Goal: Task Accomplishment & Management: Use online tool/utility

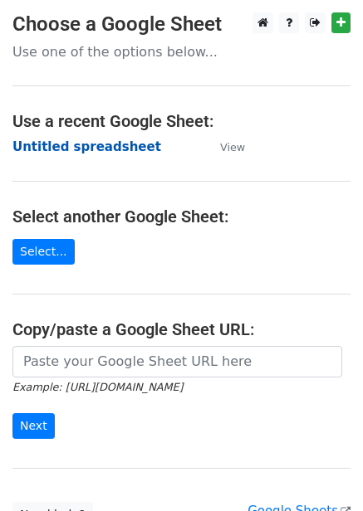
click at [64, 154] on strong "Untitled spreadsheet" at bounding box center [86, 146] width 149 height 15
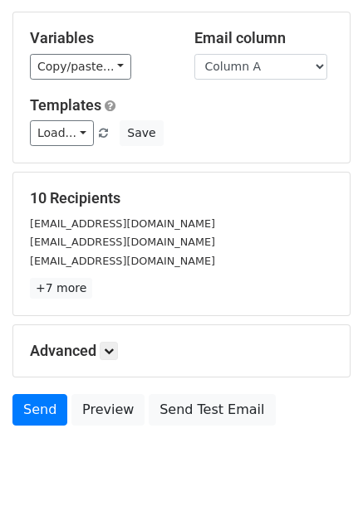
scroll to position [134, 0]
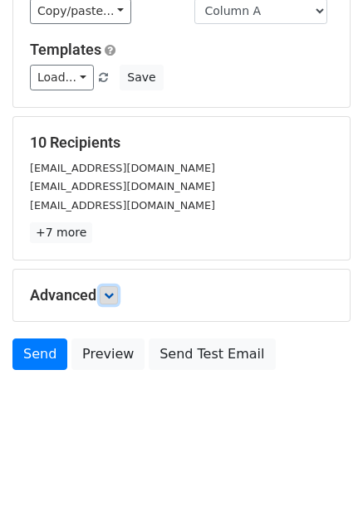
click at [113, 296] on icon at bounding box center [109, 296] width 10 height 10
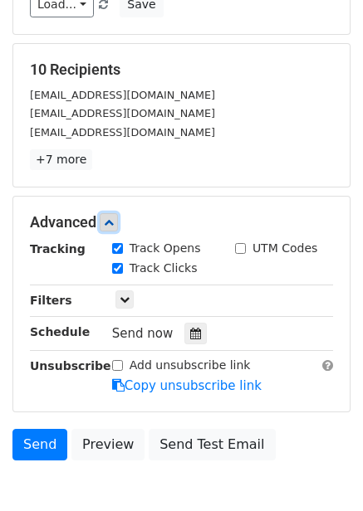
scroll to position [296, 0]
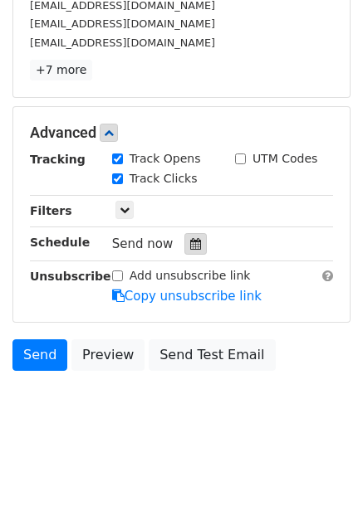
click at [190, 239] on icon at bounding box center [195, 244] width 11 height 12
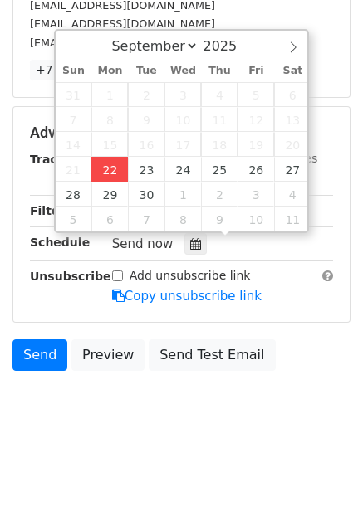
type input "2025-09-22 12:36"
type input "36"
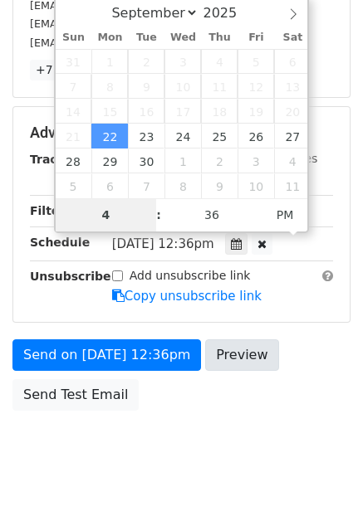
scroll to position [270, 0]
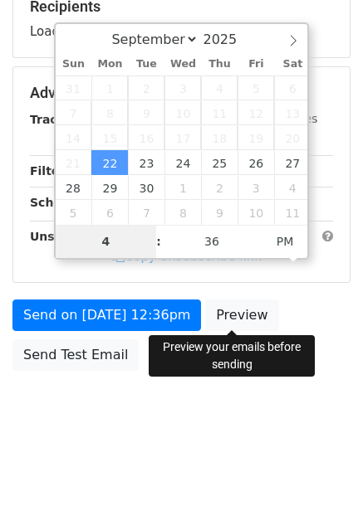
type input "4"
type input "2025-09-22 16:36"
type input "04"
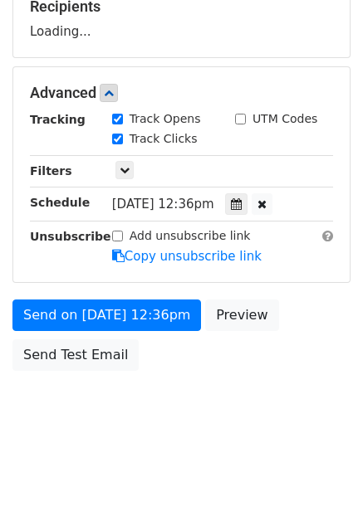
click at [242, 330] on div "Send on Sep 22 at 12:36pm Preview Send Test Email" at bounding box center [181, 340] width 363 height 80
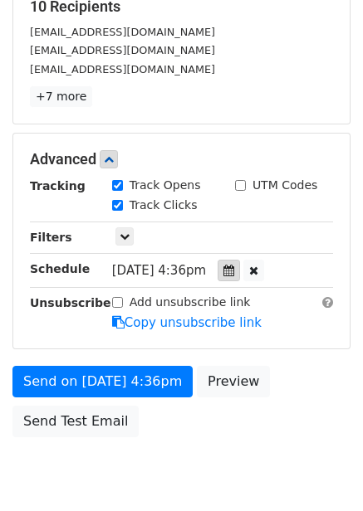
click at [234, 270] on icon at bounding box center [228, 271] width 11 height 12
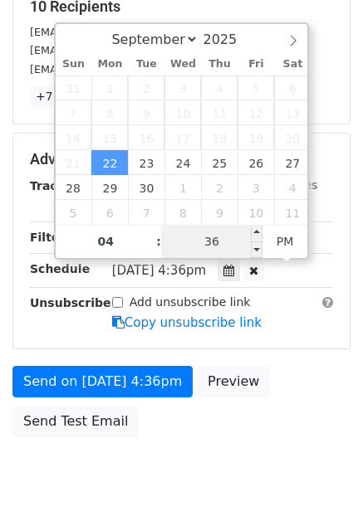
click at [206, 252] on input "36" at bounding box center [211, 241] width 101 height 33
type input "0"
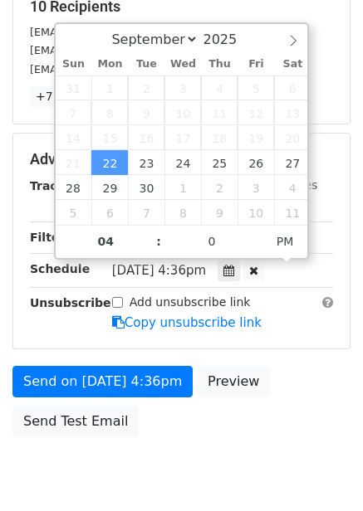
type input "2025-09-22 16:00"
drag, startPoint x: 280, startPoint y: 401, endPoint x: 293, endPoint y: 413, distance: 17.7
click at [281, 402] on div "Send on Sep 22 at 4:36pm Preview Send Test Email" at bounding box center [181, 406] width 363 height 80
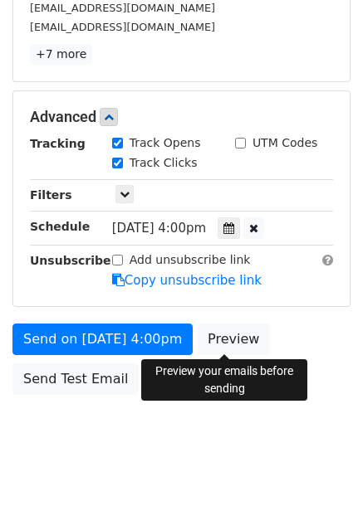
scroll to position [336, 0]
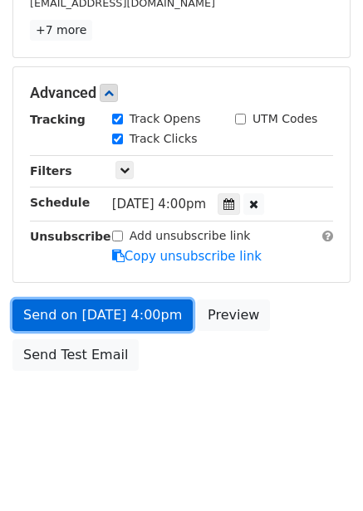
click at [159, 310] on link "Send on Sep 22 at 4:00pm" at bounding box center [102, 316] width 180 height 32
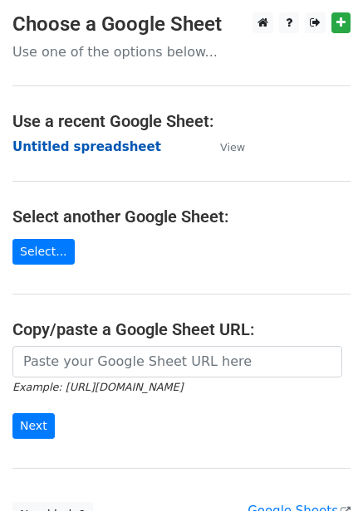
click at [104, 146] on strong "Untitled spreadsheet" at bounding box center [86, 146] width 149 height 15
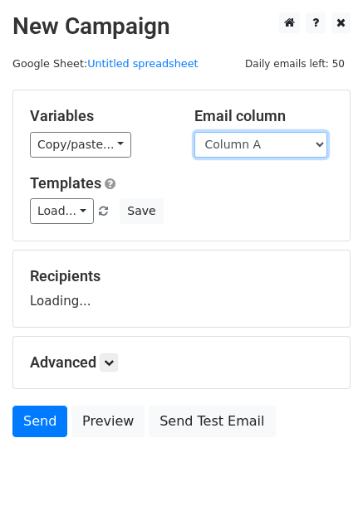
click at [260, 151] on select "Column A Column B Column C Column D Column E Column F" at bounding box center [260, 145] width 133 height 26
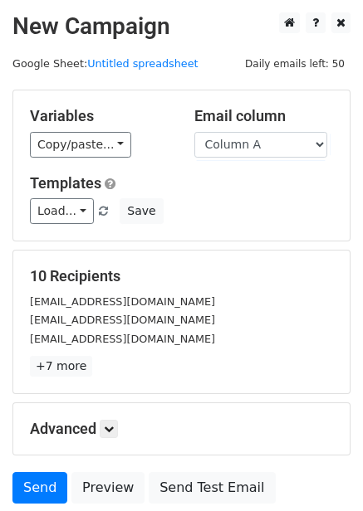
click at [259, 183] on h5 "Templates" at bounding box center [181, 183] width 303 height 18
click at [279, 145] on select "Column A Column B Column C Column D Column E Column F" at bounding box center [260, 145] width 133 height 26
select select "Column B"
click at [194, 132] on select "Column A Column B Column C Column D Column E Column F" at bounding box center [260, 145] width 133 height 26
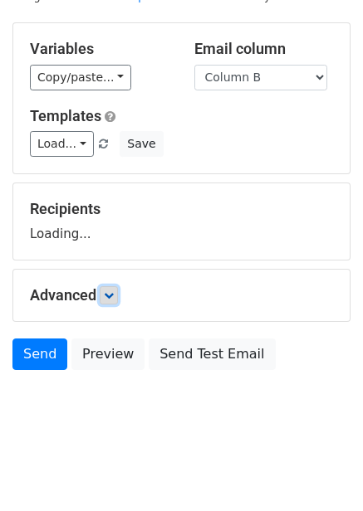
click at [114, 296] on icon at bounding box center [109, 296] width 10 height 10
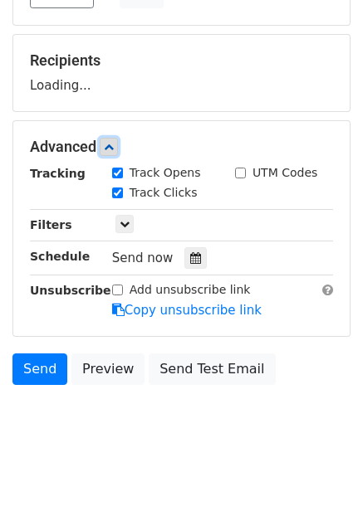
scroll to position [218, 0]
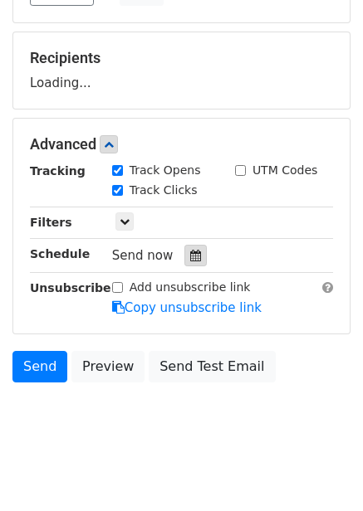
click at [184, 262] on div at bounding box center [195, 256] width 22 height 22
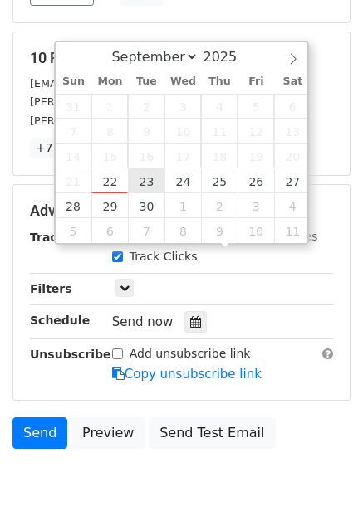
type input "2025-09-23 12:00"
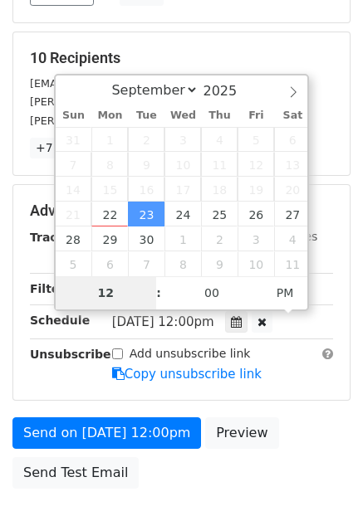
type input "5"
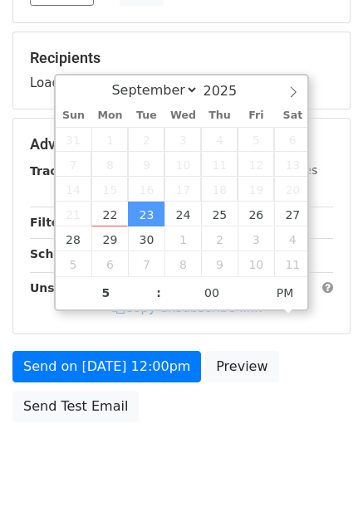
type input "2025-09-23 17:00"
click at [282, 384] on div "Send on Sep 23 at 12:00pm Preview Send Test Email" at bounding box center [181, 391] width 363 height 80
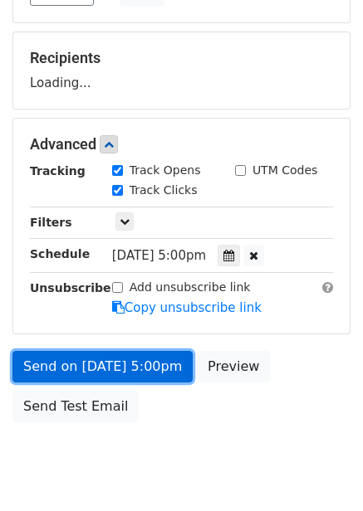
click at [160, 368] on link "Send on Sep 23 at 5:00pm" at bounding box center [102, 367] width 180 height 32
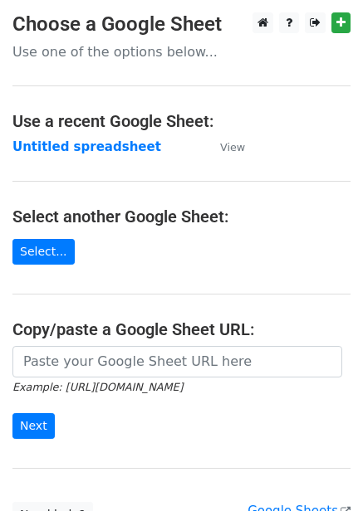
click at [120, 158] on main "Choose a Google Sheet Use one of the options below... Use a recent Google Sheet…" at bounding box center [181, 270] width 363 height 516
click at [120, 152] on strong "Untitled spreadsheet" at bounding box center [86, 146] width 149 height 15
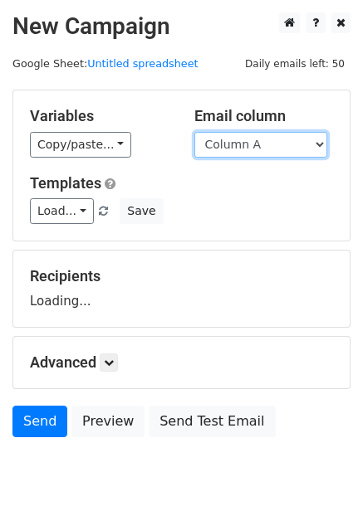
drag, startPoint x: 0, startPoint y: 0, endPoint x: 245, endPoint y: 143, distance: 283.5
click at [246, 140] on select "Column A Column B Column C Column D Column E Column F" at bounding box center [260, 145] width 133 height 26
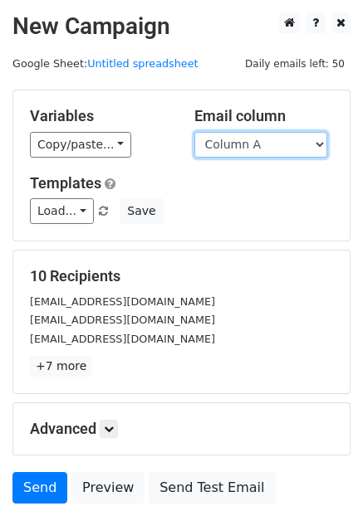
click at [247, 146] on select "Column A Column B Column C Column D Column E Column F" at bounding box center [260, 145] width 133 height 26
click at [194, 132] on select "Column A Column B Column C Column D Column E Column F" at bounding box center [260, 145] width 133 height 26
drag, startPoint x: 260, startPoint y: 146, endPoint x: 258, endPoint y: 155, distance: 9.3
click at [260, 146] on select "Column A Column B Column C Column D Column E Column F" at bounding box center [260, 145] width 133 height 26
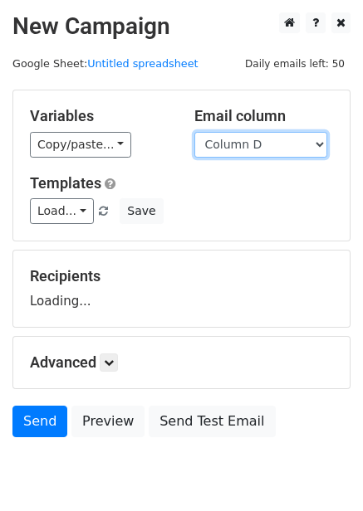
select select "Column C"
click at [194, 132] on select "Column A Column B Column C Column D Column E Column F" at bounding box center [260, 145] width 133 height 26
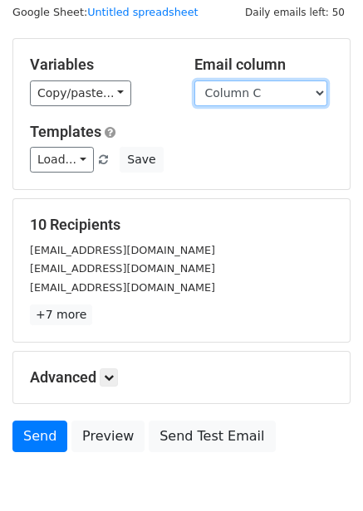
scroll to position [67, 0]
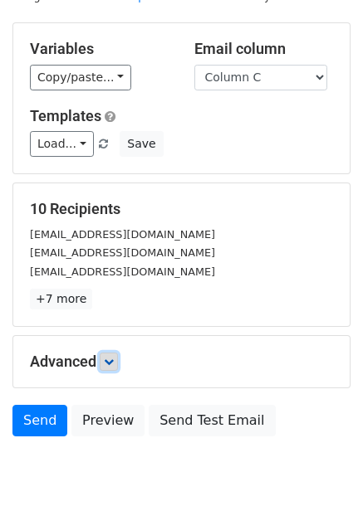
click at [112, 355] on link at bounding box center [109, 362] width 18 height 18
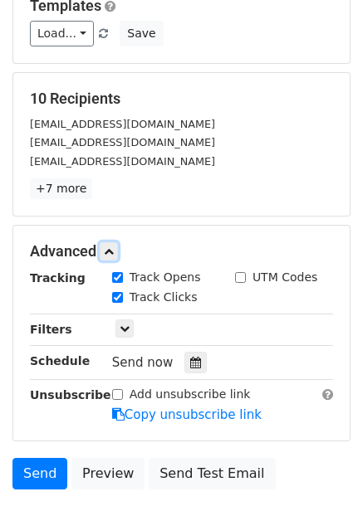
scroll to position [294, 0]
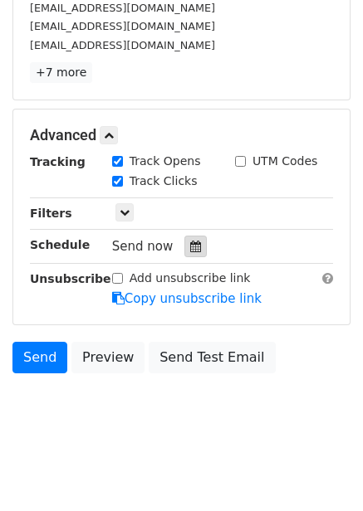
click at [193, 243] on div at bounding box center [195, 247] width 22 height 22
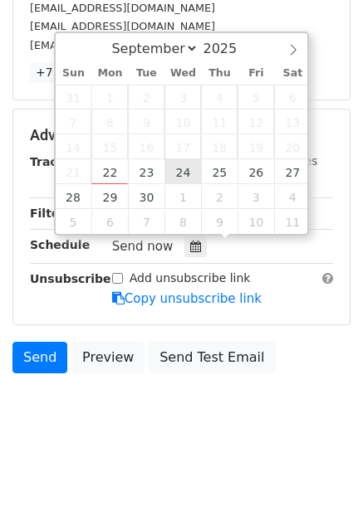
type input "[DATE] 12:00"
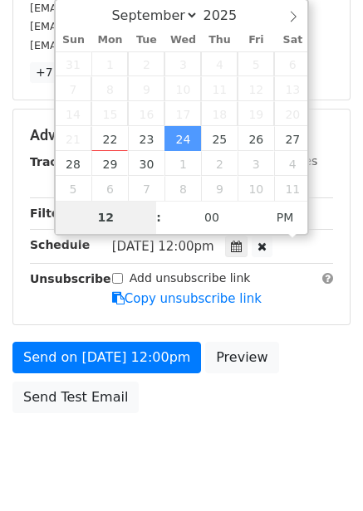
type input "6"
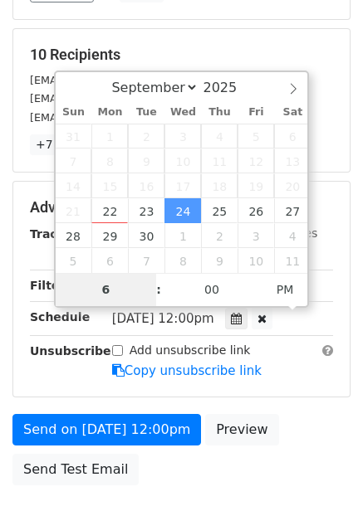
scroll to position [336, 0]
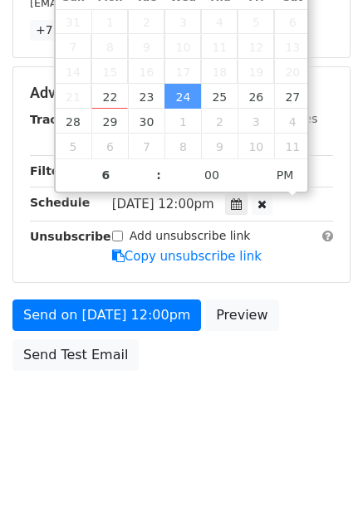
type input "[DATE] 18:00"
drag, startPoint x: 262, startPoint y: 369, endPoint x: 259, endPoint y: 381, distance: 12.1
click at [262, 370] on div "Send on [DATE] 12:00pm Preview Send Test Email" at bounding box center [181, 340] width 363 height 80
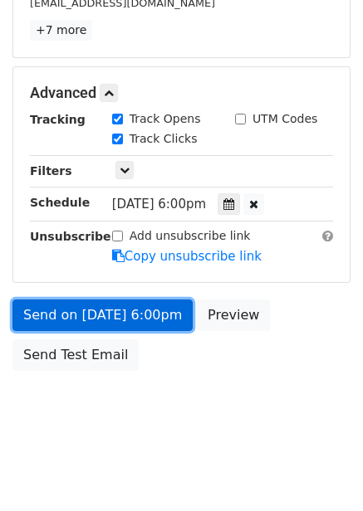
click at [145, 325] on link "Send on Sep 24 at 6:00pm" at bounding box center [102, 316] width 180 height 32
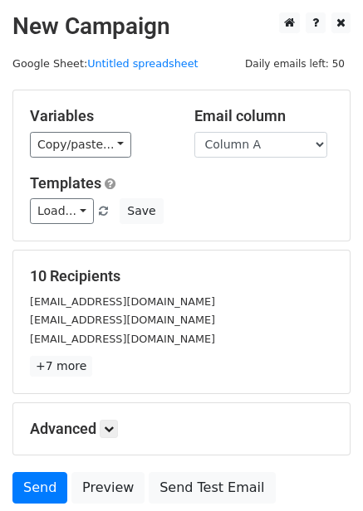
drag, startPoint x: 229, startPoint y: 154, endPoint x: 237, endPoint y: 200, distance: 46.3
click at [229, 154] on select "Column A Column B Column C Column D Column E Column F" at bounding box center [260, 145] width 133 height 26
click at [257, 141] on select "Column A Column B Column C Column D Column E Column F" at bounding box center [260, 145] width 133 height 26
select select "Column D"
click at [194, 132] on select "Column A Column B Column C Column D Column E Column F" at bounding box center [260, 145] width 133 height 26
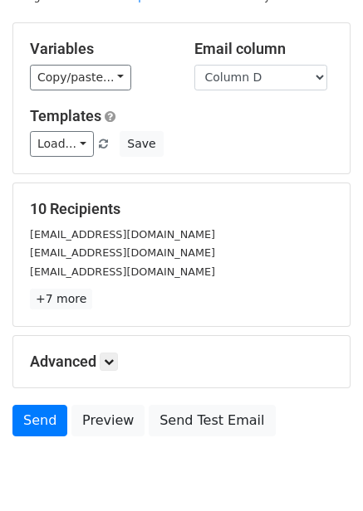
click at [112, 336] on div "Advanced Tracking Track Opens UTM Codes Track Clicks Filters Only include sprea…" at bounding box center [181, 361] width 336 height 51
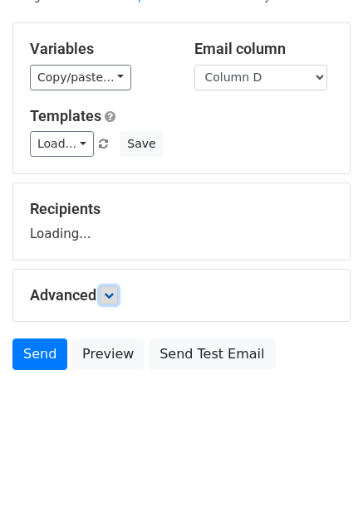
click at [114, 292] on icon at bounding box center [109, 296] width 10 height 10
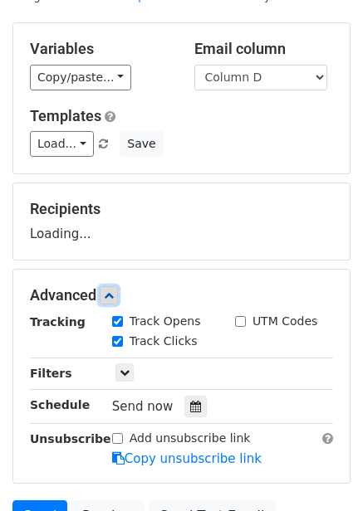
scroll to position [150, 0]
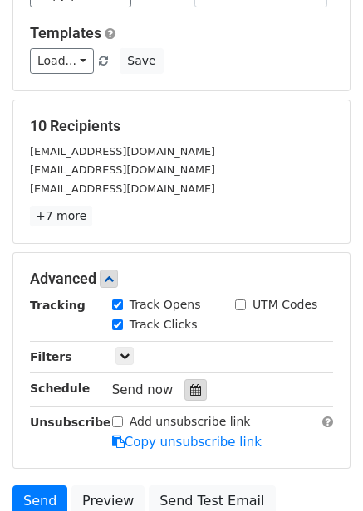
click at [190, 396] on icon at bounding box center [195, 390] width 11 height 12
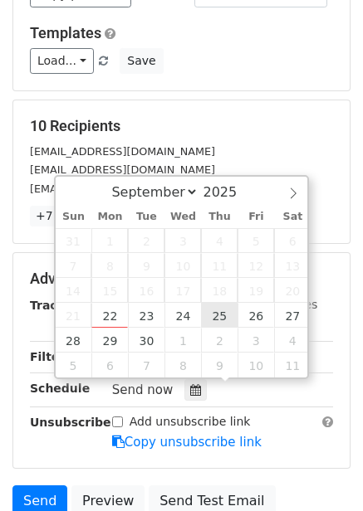
type input "2025-09-25 12:00"
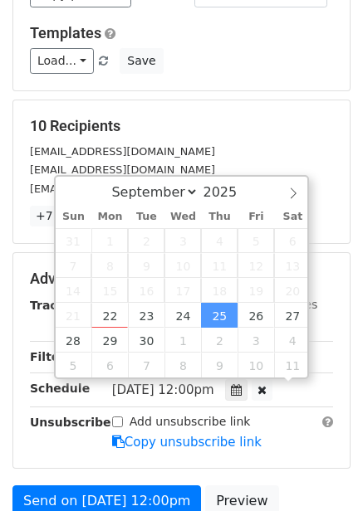
scroll to position [1, 0]
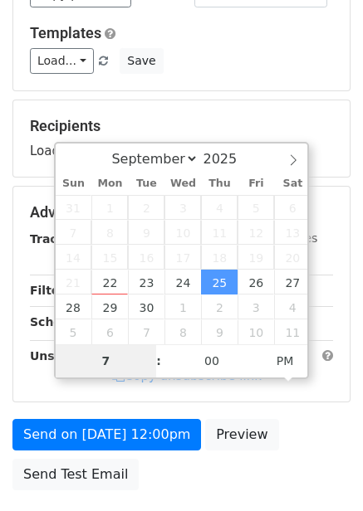
type input "7"
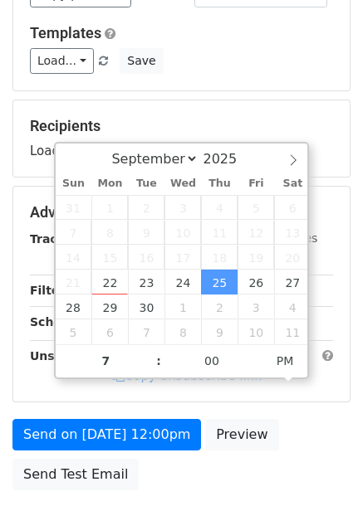
type input "2025-09-25 19:00"
type input "07"
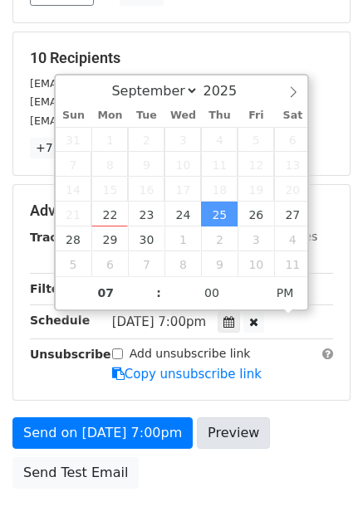
scroll to position [336, 0]
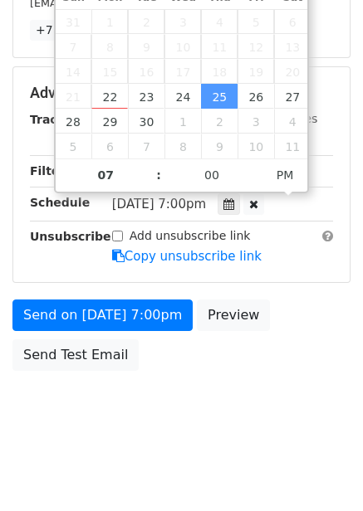
click at [334, 308] on div "Send on Sep 25 at 7:00pm Preview Send Test Email" at bounding box center [181, 340] width 363 height 80
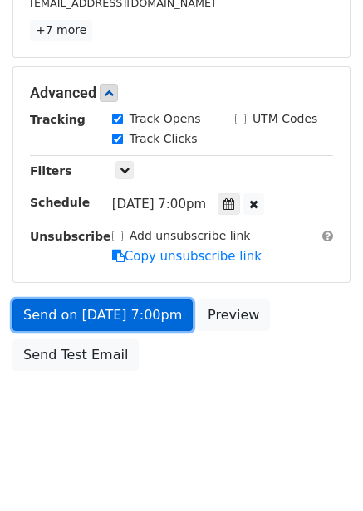
click at [123, 325] on link "Send on Sep 25 at 7:00pm" at bounding box center [102, 316] width 180 height 32
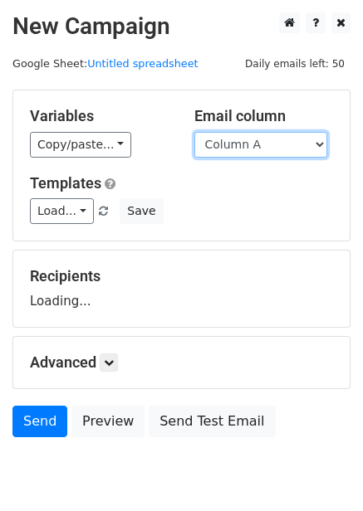
click at [299, 149] on select "Column A Column B Column C Column D Column E Column F" at bounding box center [260, 145] width 133 height 26
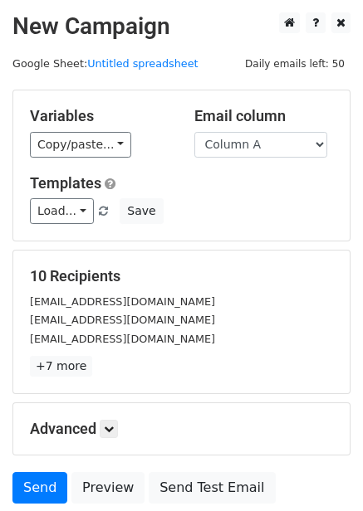
click at [234, 272] on h5 "10 Recipients" at bounding box center [181, 276] width 303 height 18
click at [255, 149] on select "Column A Column B Column C Column D Column E Column F" at bounding box center [260, 145] width 133 height 26
select select "Column E"
click at [194, 132] on select "Column A Column B Column C Column D Column E Column F" at bounding box center [260, 145] width 133 height 26
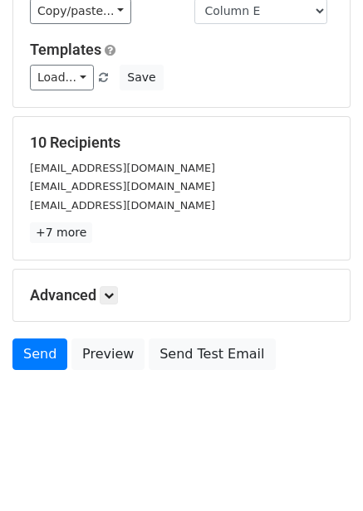
click at [107, 307] on div "Advanced Tracking Track Opens UTM Codes Track Clicks Filters Only include sprea…" at bounding box center [181, 295] width 336 height 51
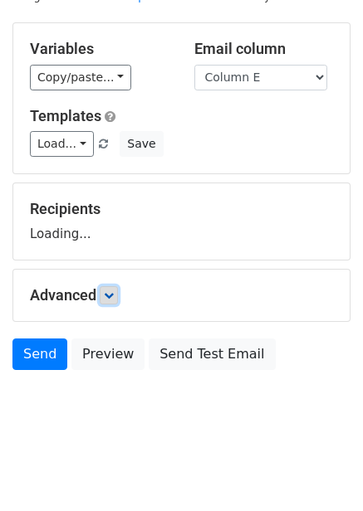
click at [110, 301] on link at bounding box center [109, 295] width 18 height 18
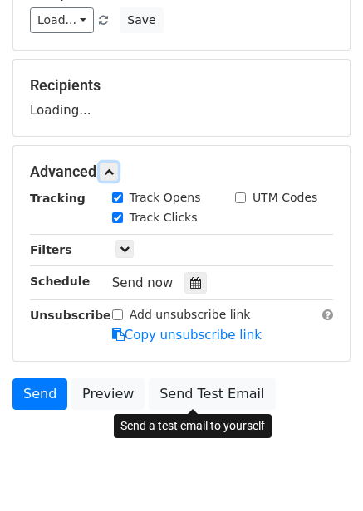
scroll to position [213, 0]
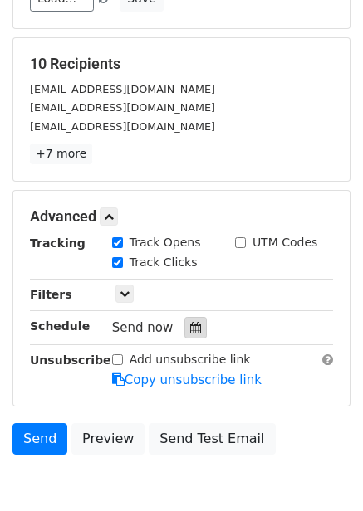
click at [190, 326] on icon at bounding box center [195, 328] width 11 height 12
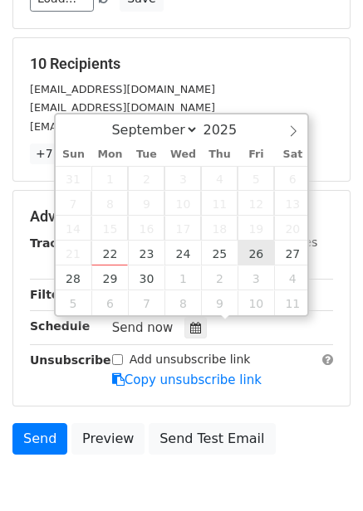
type input "2025-09-26 12:00"
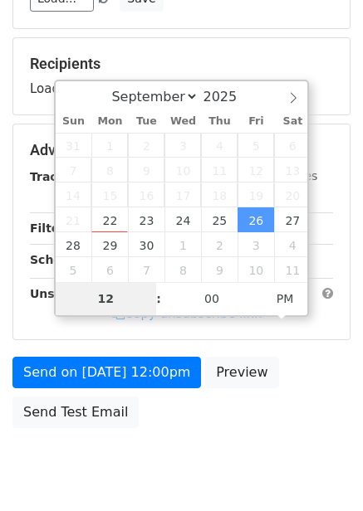
type input "8"
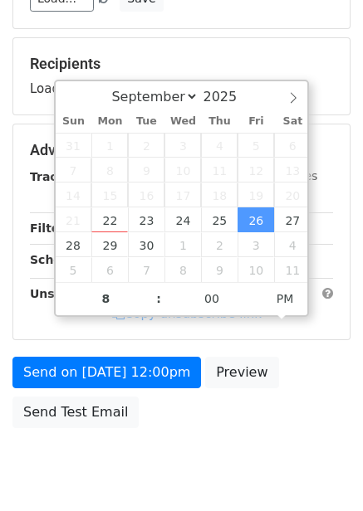
type input "2025-09-26 20:00"
click at [282, 379] on div "Send on Sep 26 at 12:00pm Preview Send Test Email" at bounding box center [181, 397] width 363 height 80
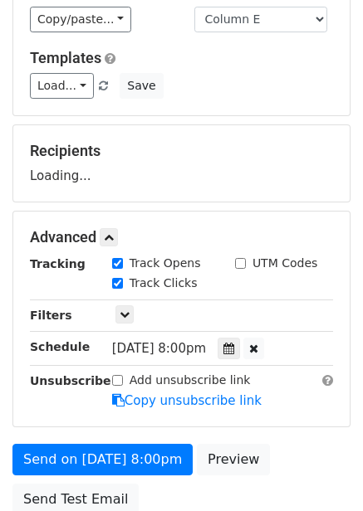
scroll to position [270, 0]
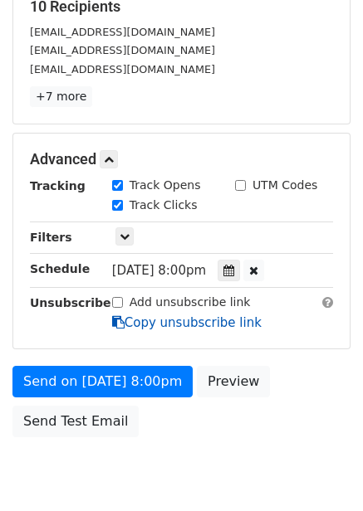
drag, startPoint x: 166, startPoint y: 319, endPoint x: 149, endPoint y: 361, distance: 45.5
click at [166, 320] on link "Copy unsubscribe link" at bounding box center [186, 323] width 149 height 15
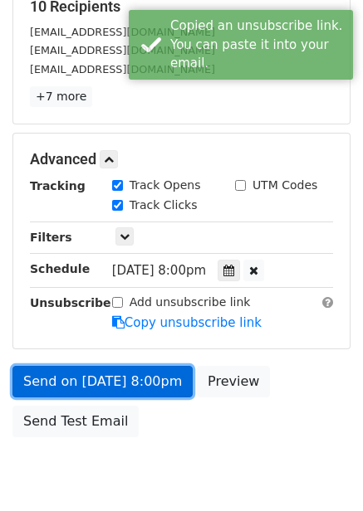
click at [149, 381] on link "Send on Sep 26 at 8:00pm" at bounding box center [102, 382] width 180 height 32
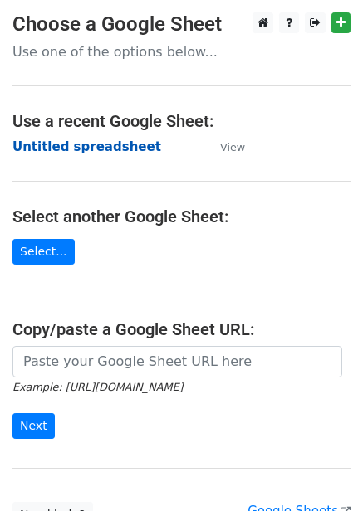
click at [76, 145] on strong "Untitled spreadsheet" at bounding box center [86, 146] width 149 height 15
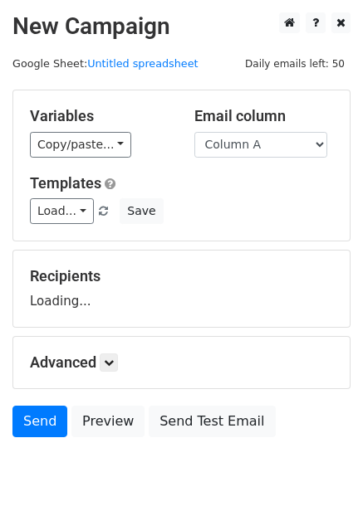
drag, startPoint x: 264, startPoint y: 136, endPoint x: 256, endPoint y: 218, distance: 81.8
click at [264, 136] on select "Column A Column B Column C Column D Column E Column F" at bounding box center [260, 145] width 133 height 26
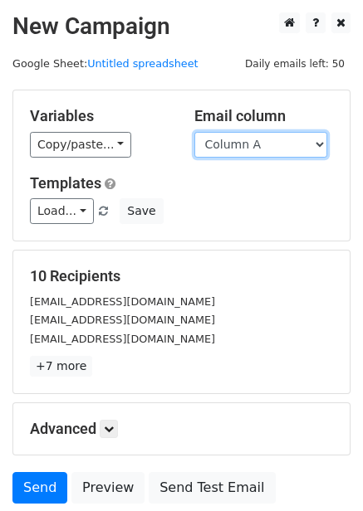
drag, startPoint x: 253, startPoint y: 142, endPoint x: 253, endPoint y: 153, distance: 10.8
click at [253, 142] on select "Column A Column B Column C Column D Column E Column F" at bounding box center [260, 145] width 133 height 26
select select "Column F"
click at [194, 132] on select "Column A Column B Column C Column D Column E Column F" at bounding box center [260, 145] width 133 height 26
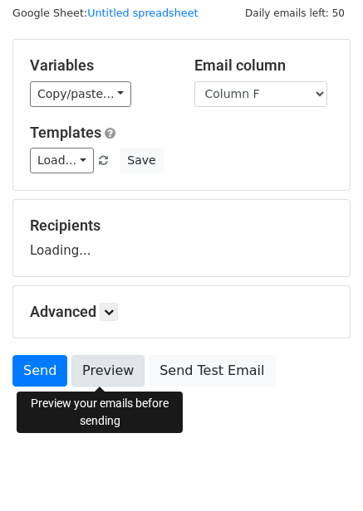
click at [117, 376] on link "Preview" at bounding box center [107, 371] width 73 height 32
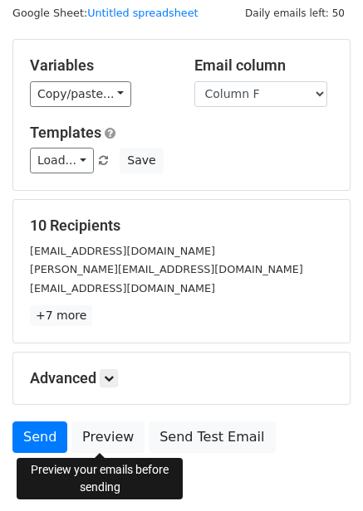
click at [112, 389] on div "Advanced Tracking Track Opens UTM Codes Track Clicks Filters Only include sprea…" at bounding box center [181, 378] width 336 height 51
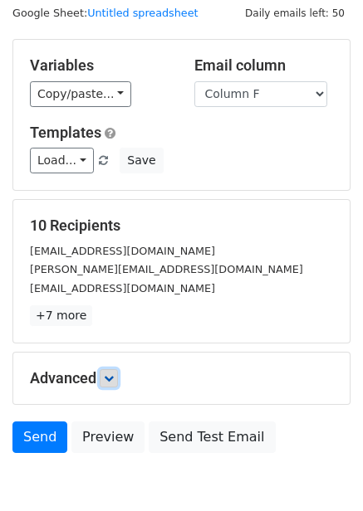
click at [113, 380] on icon at bounding box center [109, 379] width 10 height 10
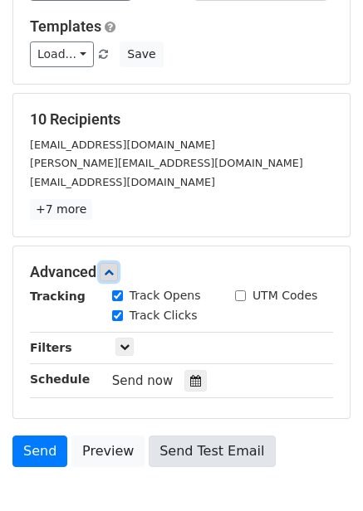
scroll to position [275, 0]
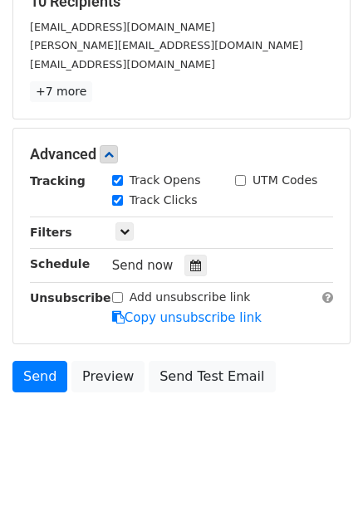
click at [175, 262] on div "Send now" at bounding box center [209, 266] width 195 height 22
click at [192, 268] on icon at bounding box center [195, 266] width 11 height 12
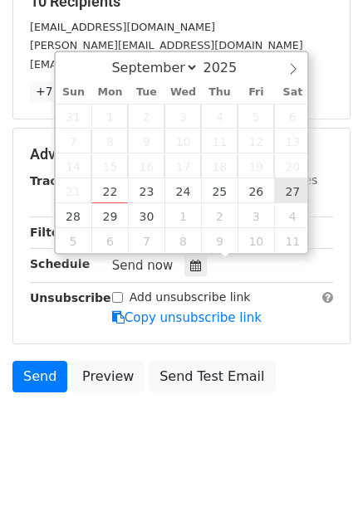
type input "[DATE] 12:00"
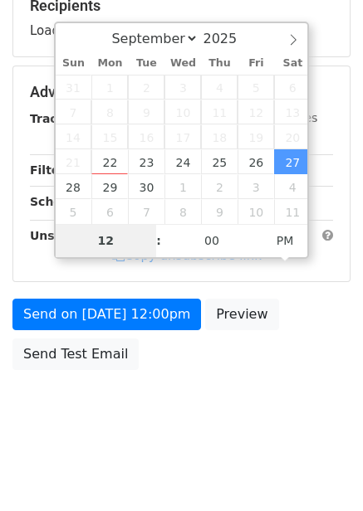
scroll to position [270, 0]
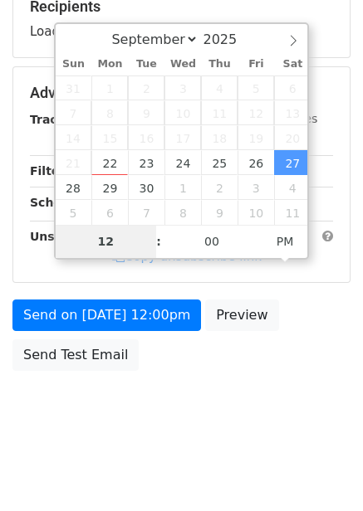
type input "9"
type input "[DATE] 21:00"
click at [346, 319] on div "Send on [DATE] 12:00pm Preview Send Test Email" at bounding box center [181, 340] width 363 height 80
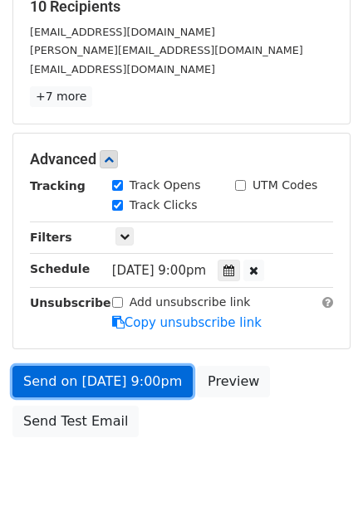
click at [153, 374] on link "Send on [DATE] 9:00pm" at bounding box center [102, 382] width 180 height 32
